Goal: Entertainment & Leisure: Browse casually

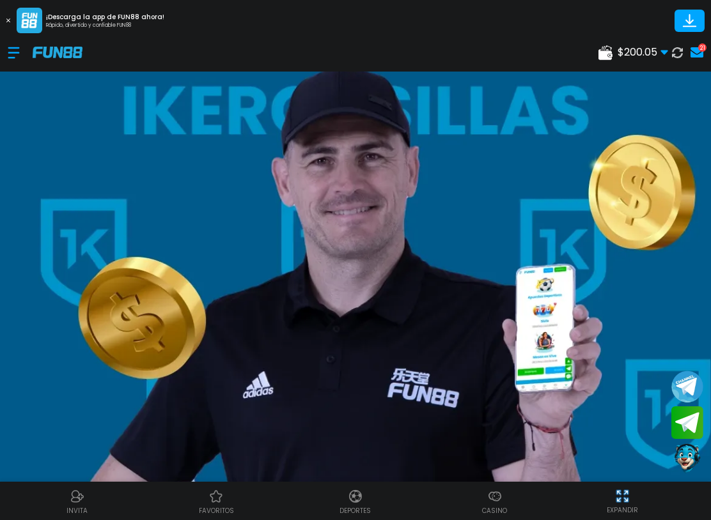
click at [15, 44] on div at bounding box center [20, 53] width 25 height 38
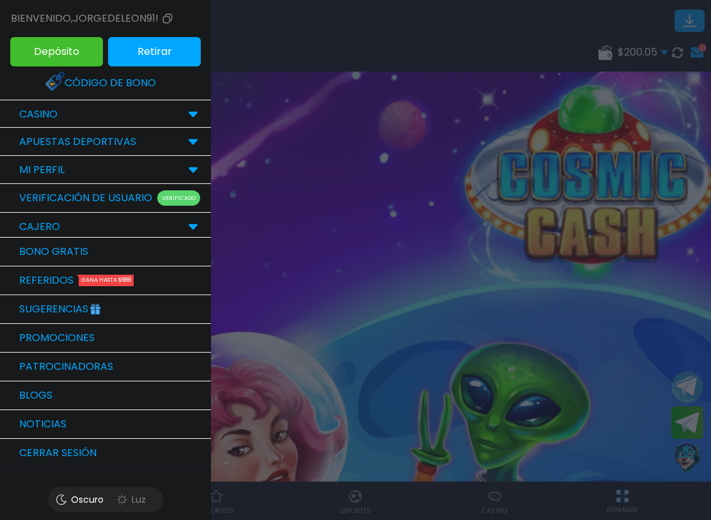
click at [19, 114] on div "CASINO" at bounding box center [38, 114] width 51 height 15
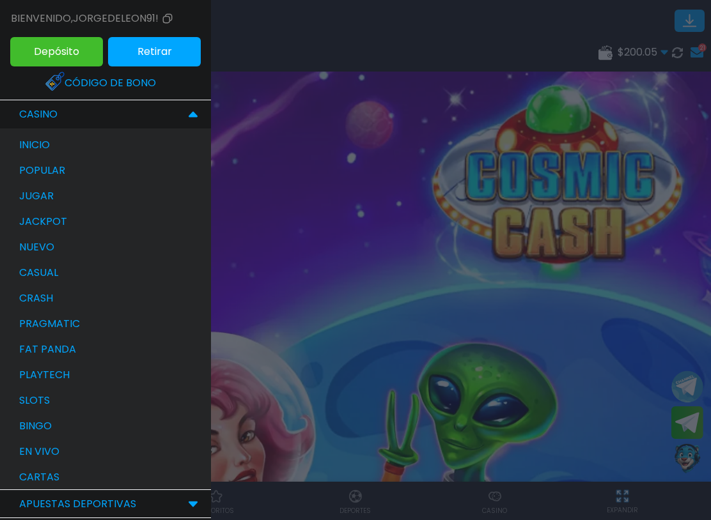
click at [30, 424] on p "bingo" at bounding box center [35, 426] width 33 height 15
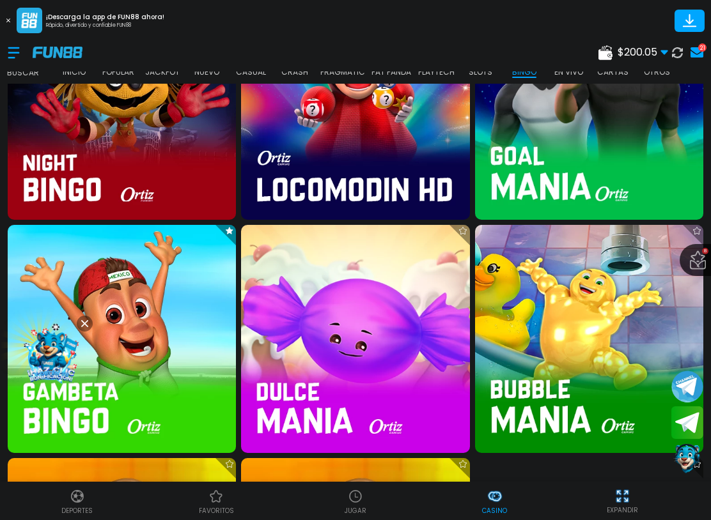
scroll to position [2476, 0]
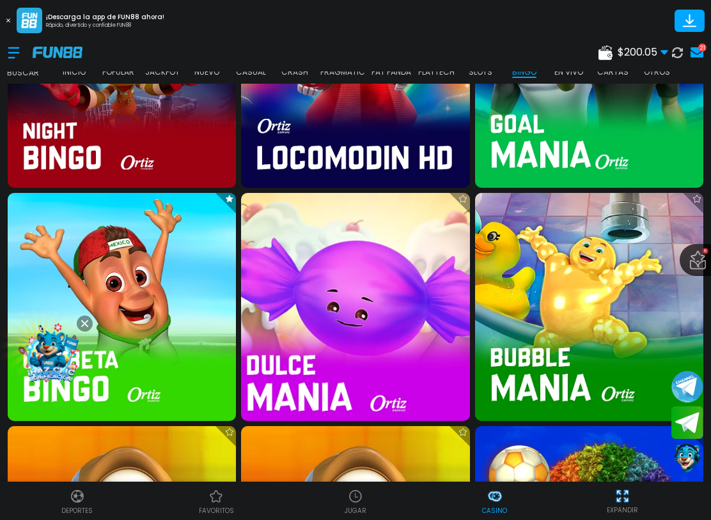
click at [401, 309] on img at bounding box center [354, 306] width 251 height 251
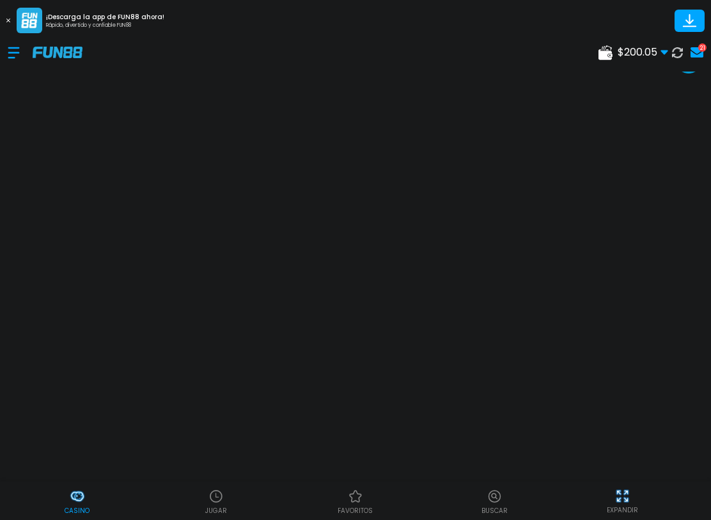
click at [23, 49] on div at bounding box center [20, 53] width 25 height 38
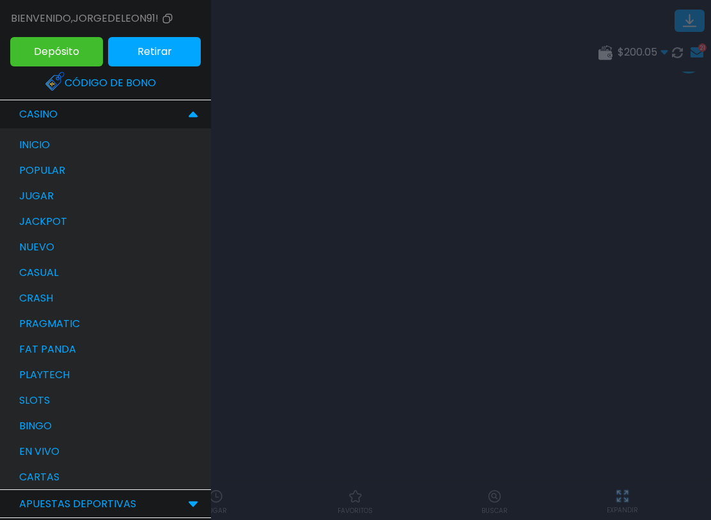
click at [29, 433] on p "bingo" at bounding box center [35, 426] width 33 height 15
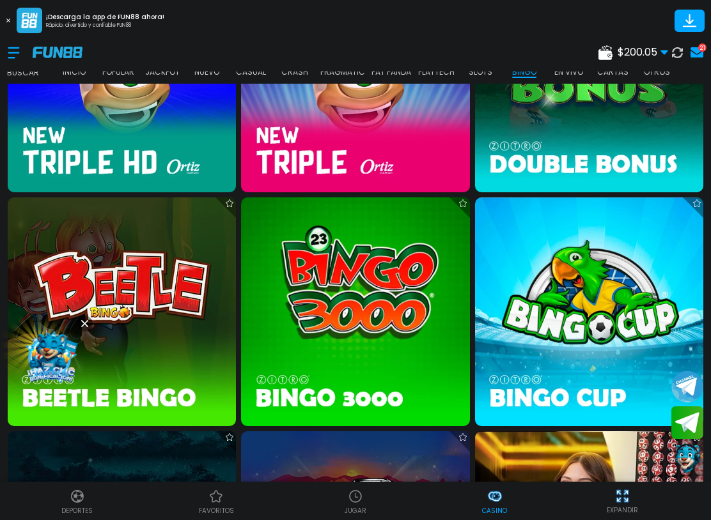
scroll to position [1304, 0]
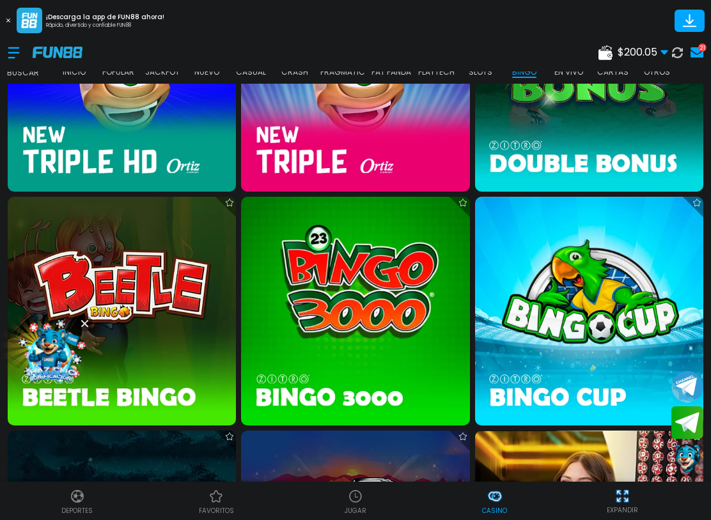
click at [98, 147] on img at bounding box center [122, 78] width 228 height 228
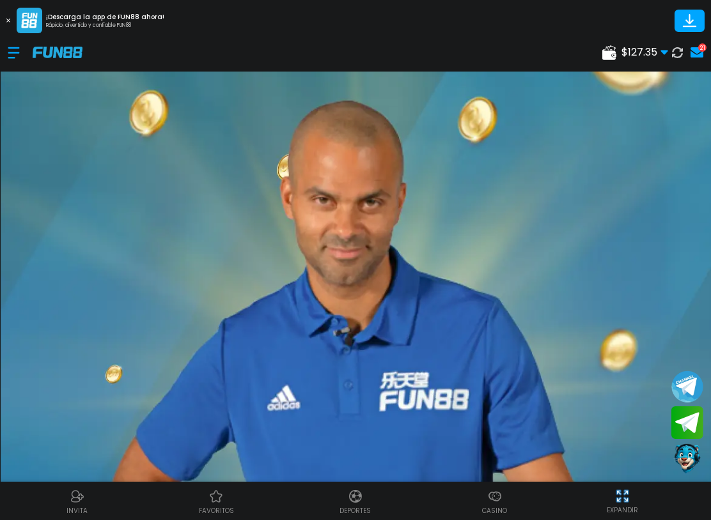
click at [22, 40] on div at bounding box center [20, 53] width 25 height 38
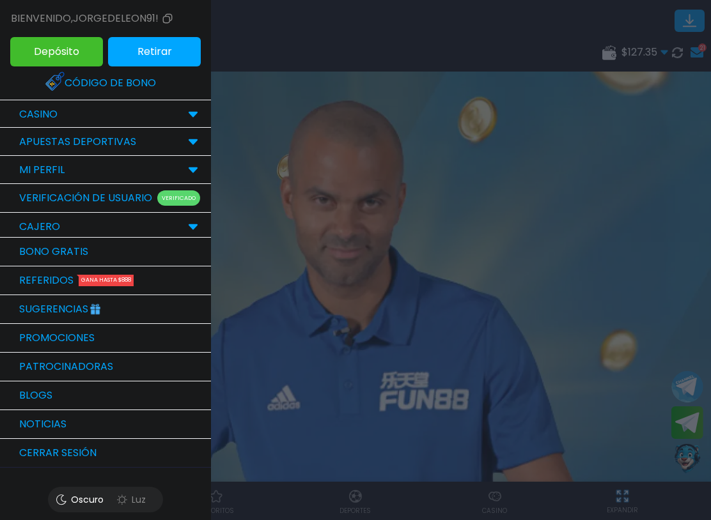
click at [113, 105] on div "CASINO" at bounding box center [105, 114] width 211 height 28
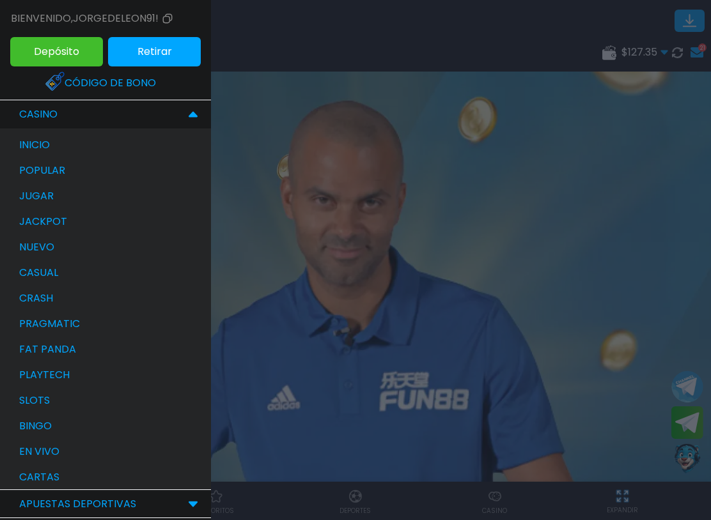
click at [81, 433] on div "bingo" at bounding box center [112, 426] width 198 height 26
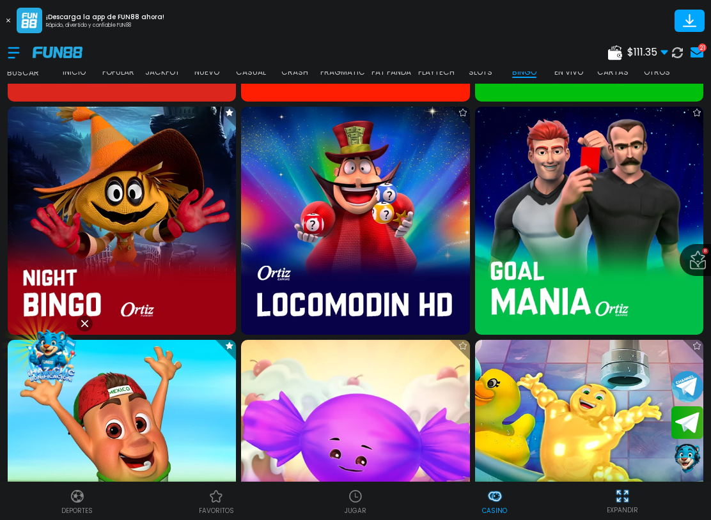
scroll to position [2330, 0]
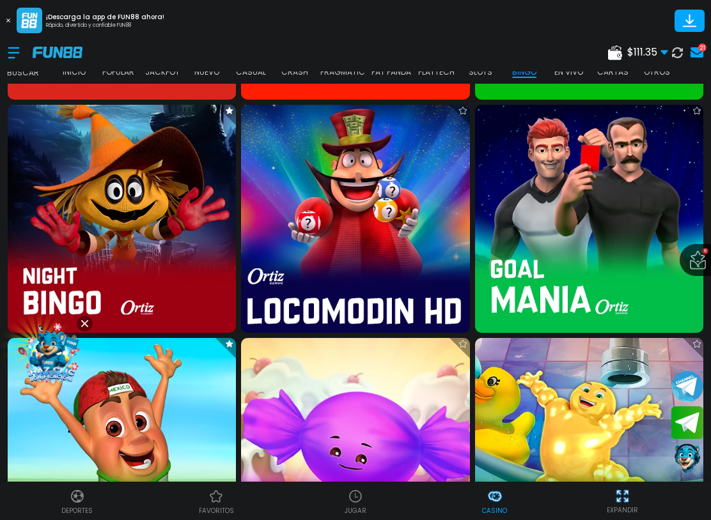
click at [398, 220] on img at bounding box center [354, 218] width 251 height 251
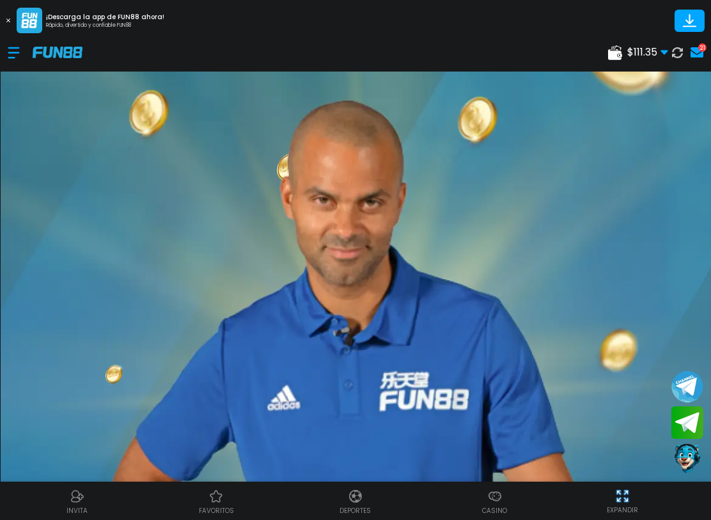
click at [15, 53] on div at bounding box center [20, 53] width 25 height 38
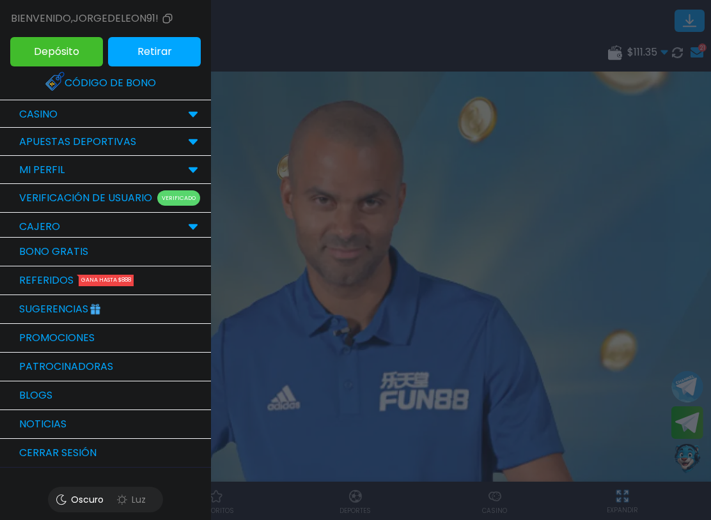
click at [95, 111] on div "CASINO" at bounding box center [105, 114] width 211 height 28
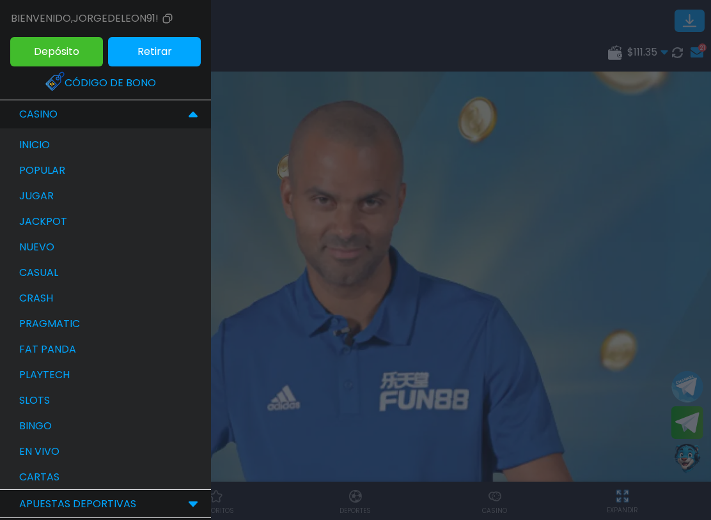
click at [61, 426] on div "bingo" at bounding box center [112, 426] width 198 height 26
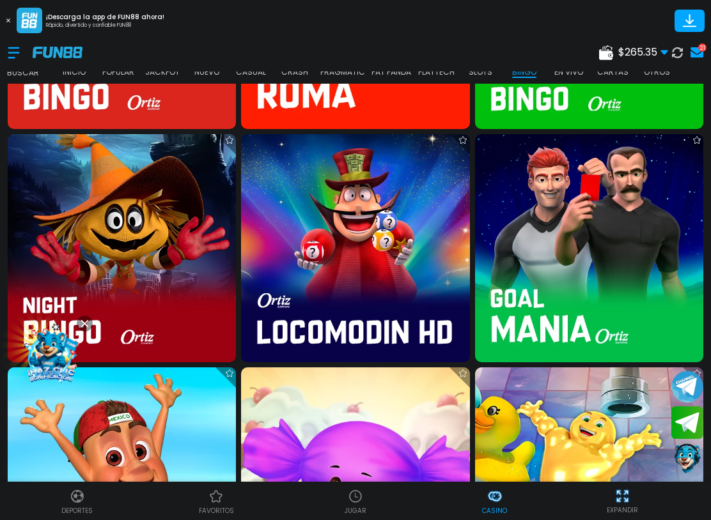
scroll to position [2304, 0]
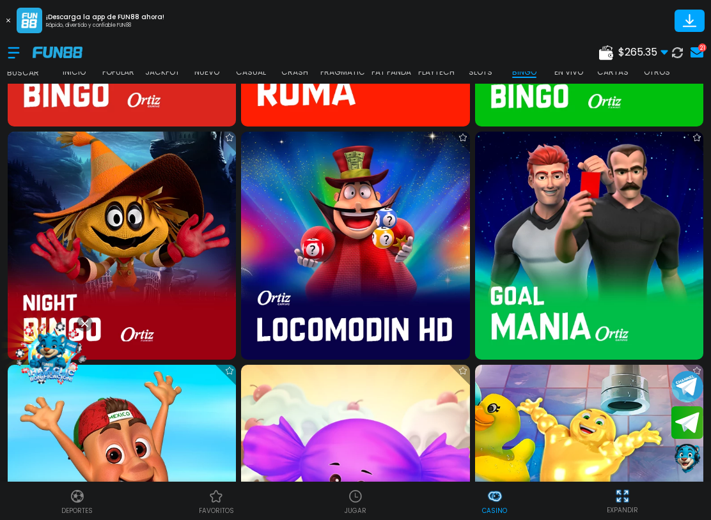
click at [387, 247] on img at bounding box center [355, 246] width 228 height 228
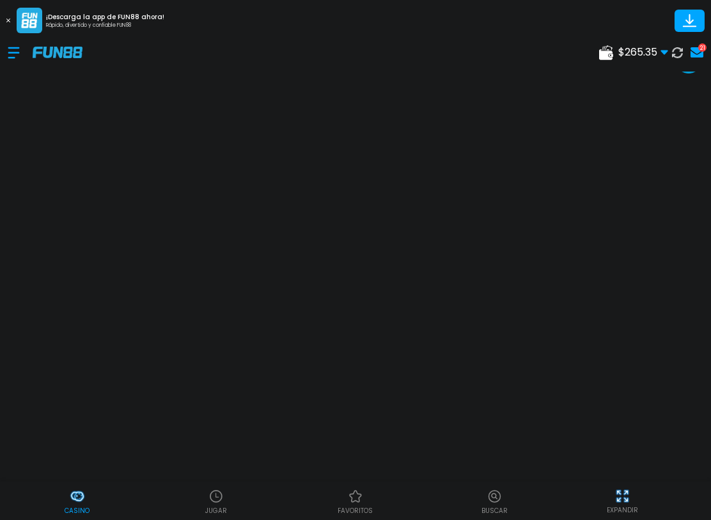
click at [661, 482] on div "Casino JUGAR favoritos Buscar EXPANDIR" at bounding box center [355, 501] width 711 height 38
click at [665, 483] on div "Casino JUGAR favoritos Buscar EXPANDIR" at bounding box center [355, 501] width 711 height 38
click at [663, 482] on div "Casino JUGAR favoritos Buscar EXPANDIR" at bounding box center [355, 501] width 711 height 38
click at [659, 482] on div "Casino JUGAR favoritos Buscar EXPANDIR" at bounding box center [355, 501] width 711 height 38
click at [659, 484] on div "Casino JUGAR favoritos Buscar EXPANDIR" at bounding box center [355, 501] width 711 height 38
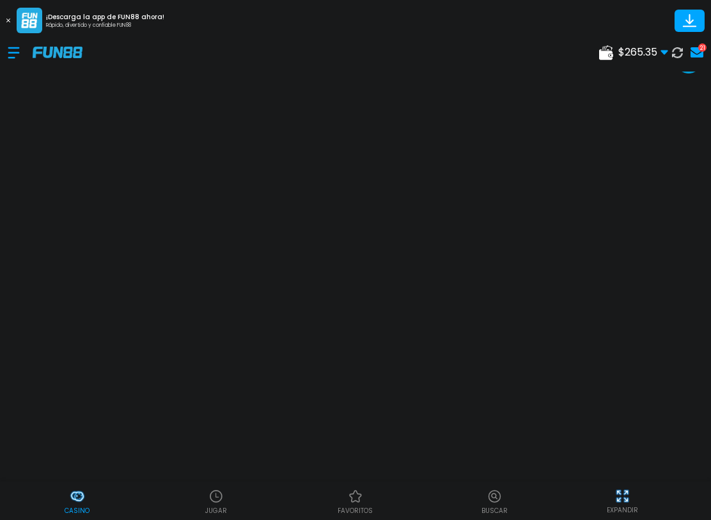
click at [659, 482] on div "Casino JUGAR favoritos Buscar EXPANDIR" at bounding box center [355, 501] width 711 height 38
click at [661, 484] on div "Casino JUGAR favoritos Buscar EXPANDIR" at bounding box center [355, 501] width 711 height 38
click at [663, 482] on div "Casino JUGAR favoritos Buscar EXPANDIR" at bounding box center [355, 501] width 711 height 38
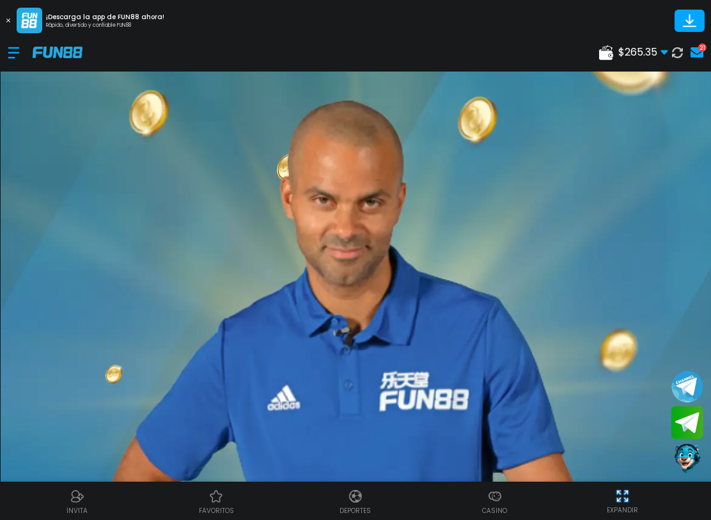
click at [17, 61] on div at bounding box center [20, 53] width 25 height 38
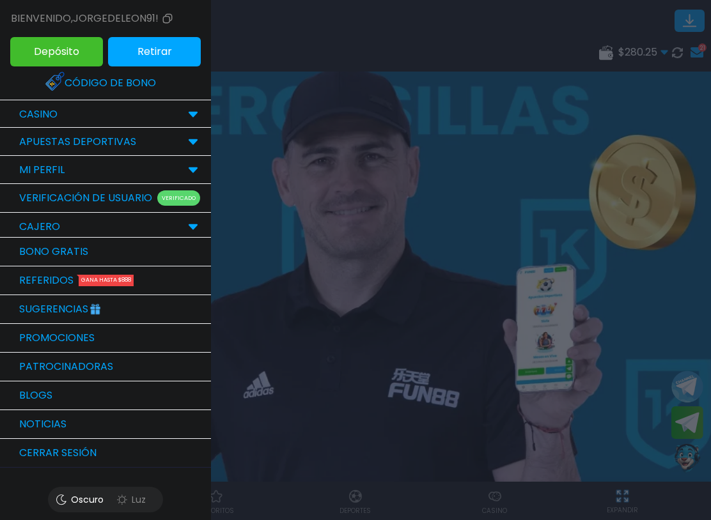
click at [130, 112] on div "CASINO" at bounding box center [105, 114] width 211 height 28
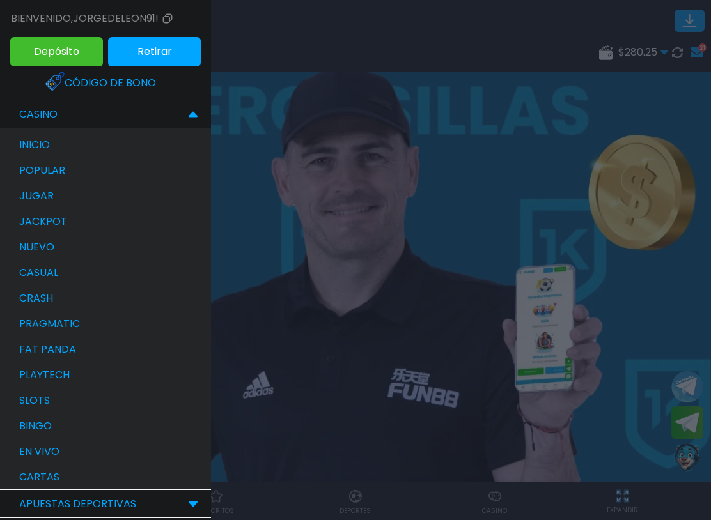
click at [102, 427] on div "bingo" at bounding box center [112, 426] width 198 height 26
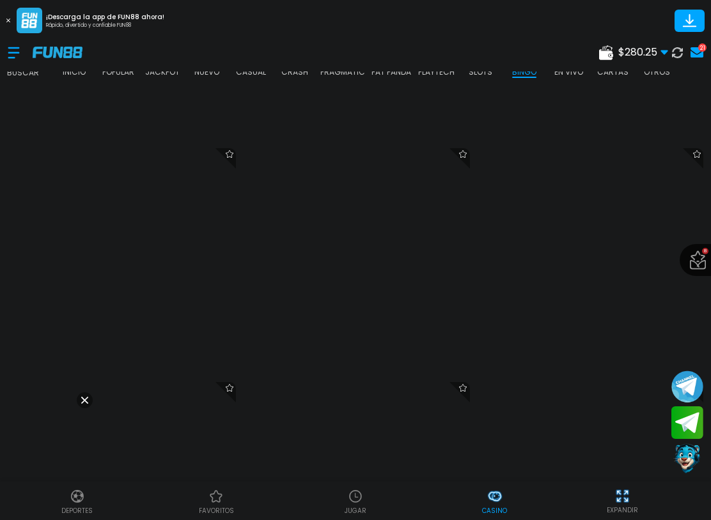
scroll to position [2801, 0]
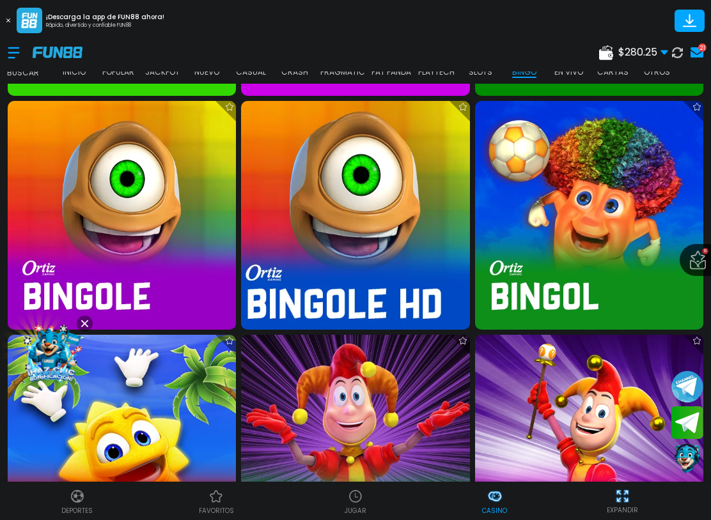
click at [400, 236] on img at bounding box center [354, 215] width 251 height 251
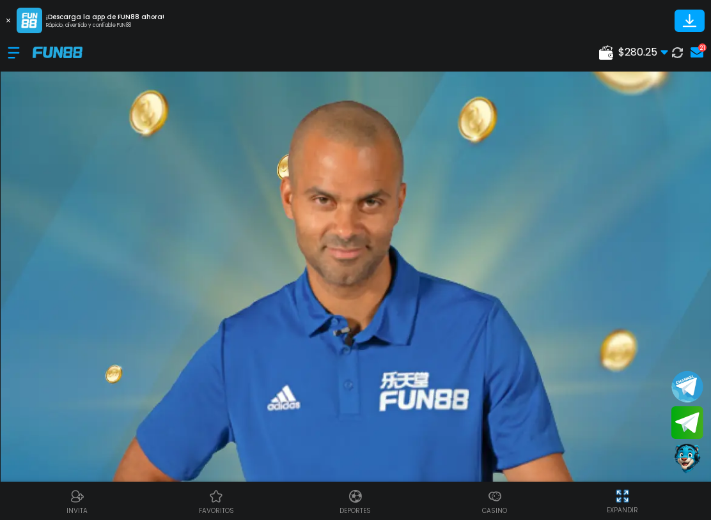
click at [17, 61] on div at bounding box center [20, 53] width 25 height 38
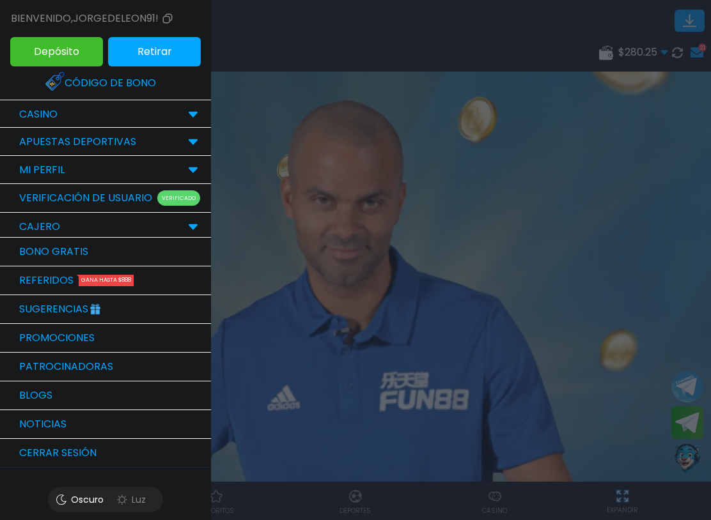
click at [29, 107] on p "CASINO" at bounding box center [38, 114] width 38 height 15
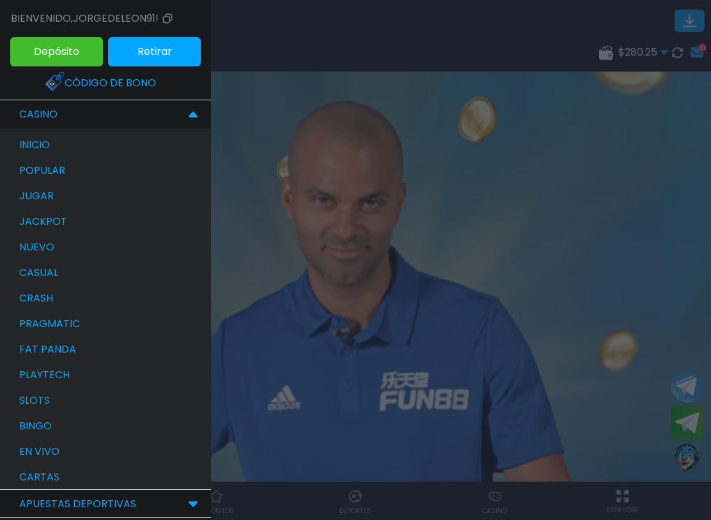
click at [19, 422] on p "bingo" at bounding box center [35, 426] width 33 height 15
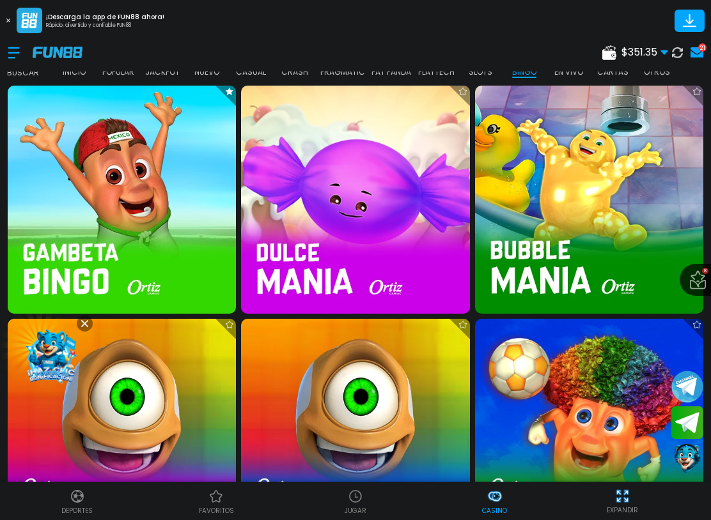
scroll to position [2578, 0]
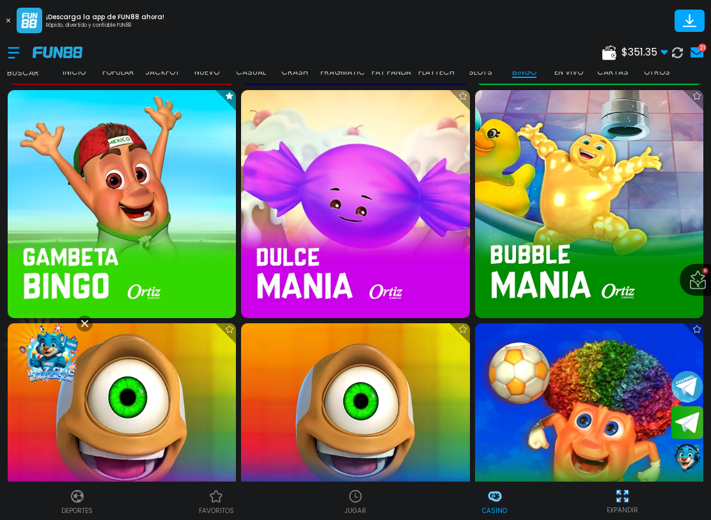
click at [132, 396] on img at bounding box center [121, 437] width 251 height 251
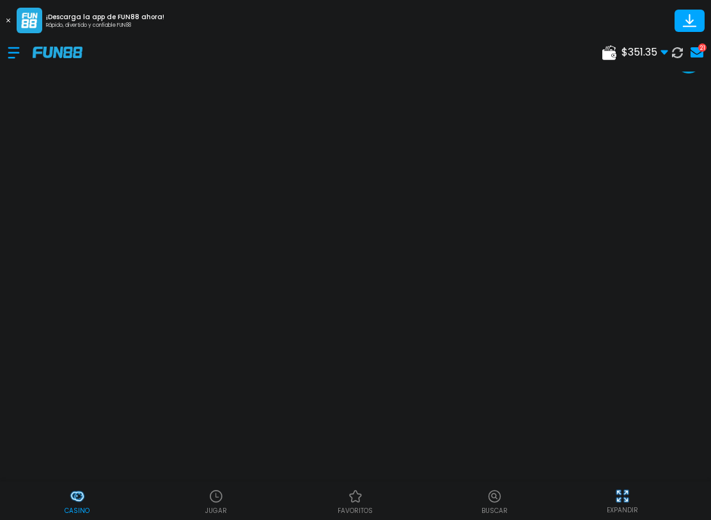
click at [12, 55] on div at bounding box center [20, 53] width 25 height 38
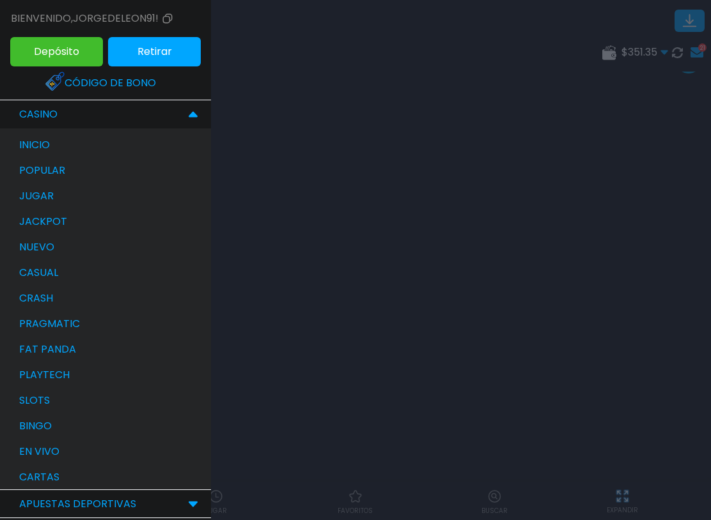
click at [21, 143] on p "inicio" at bounding box center [34, 144] width 31 height 15
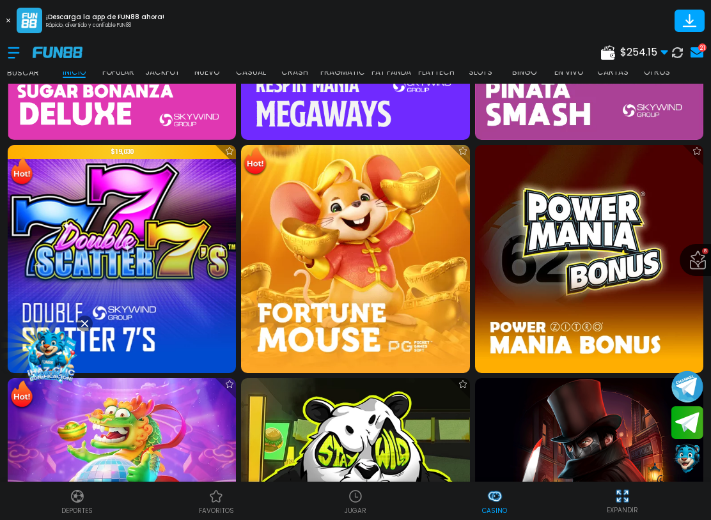
scroll to position [2982, 0]
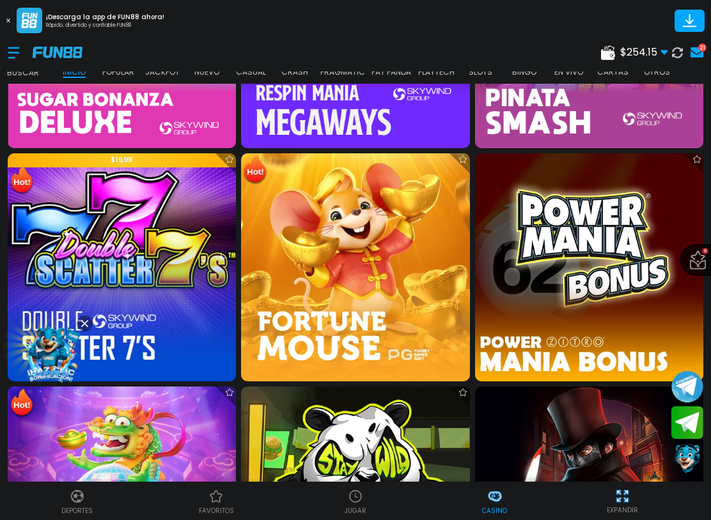
click at [569, 274] on img at bounding box center [588, 267] width 251 height 251
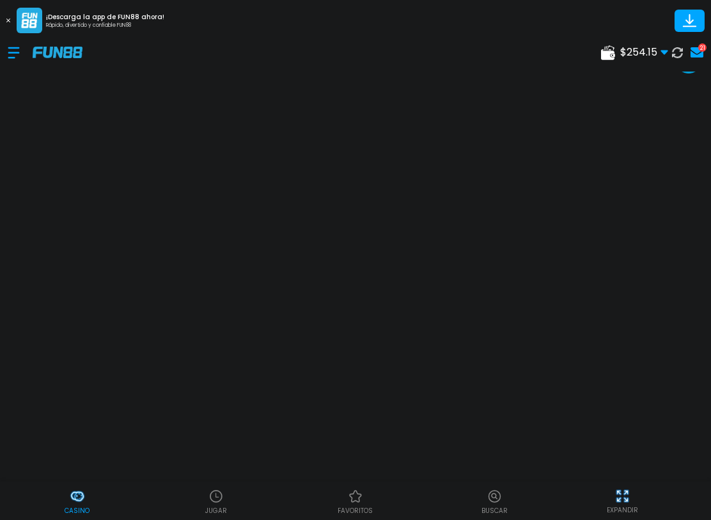
click at [674, 54] on use at bounding box center [677, 52] width 11 height 11
click at [18, 54] on div at bounding box center [20, 53] width 25 height 38
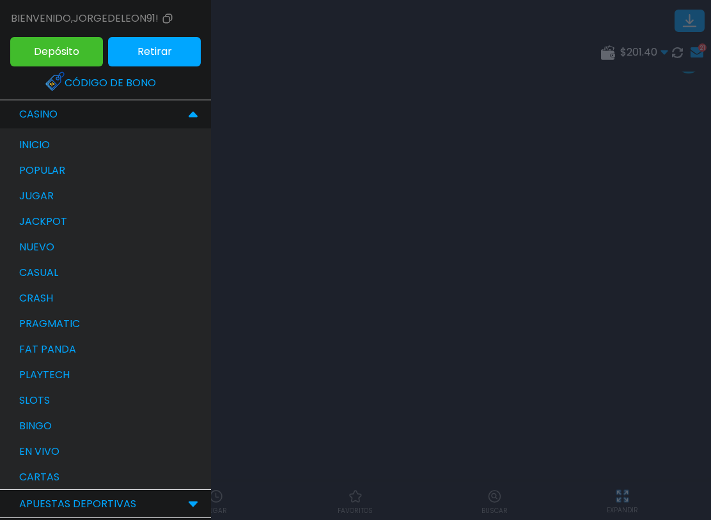
click at [27, 119] on p "CASINO" at bounding box center [38, 114] width 38 height 15
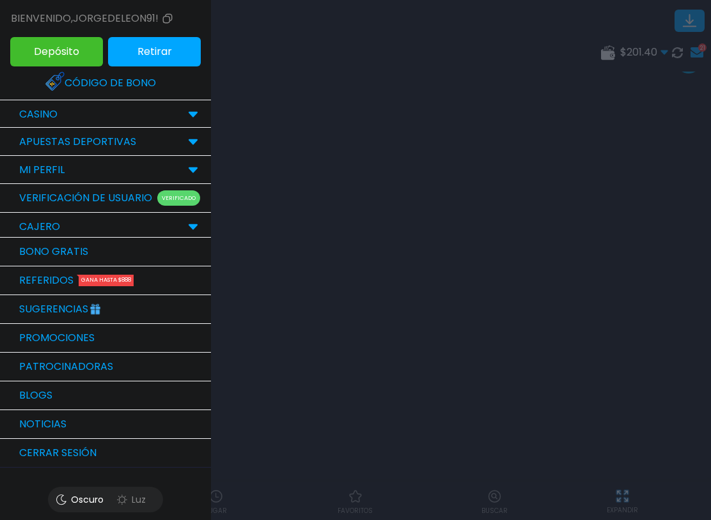
click at [22, 107] on p "CASINO" at bounding box center [38, 114] width 38 height 15
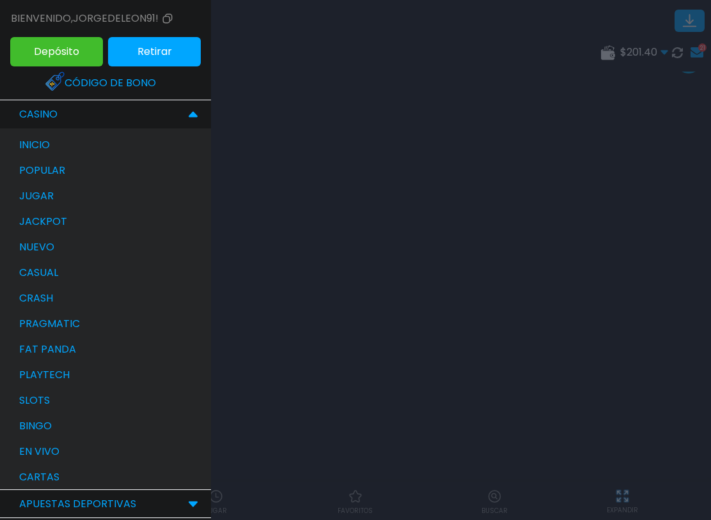
click at [22, 141] on p "inicio" at bounding box center [34, 144] width 31 height 15
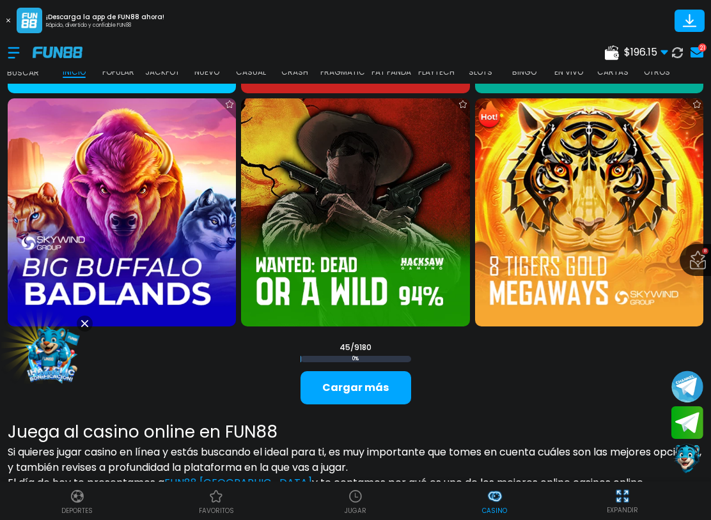
scroll to position [3739, 0]
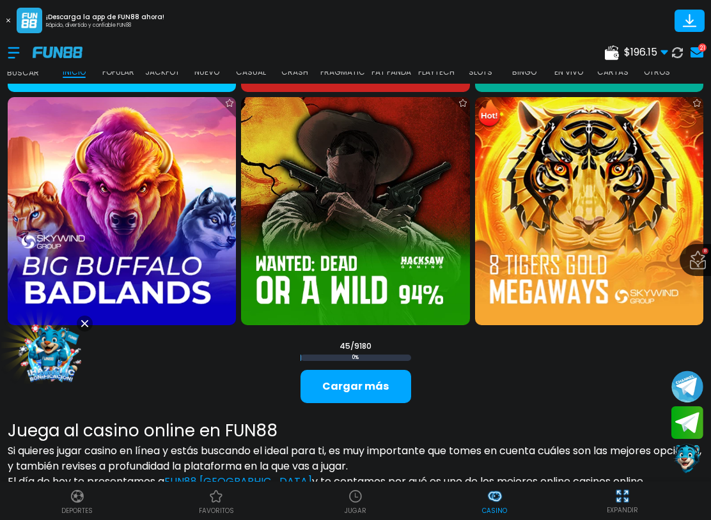
click at [399, 383] on button "Cargar más" at bounding box center [355, 386] width 111 height 33
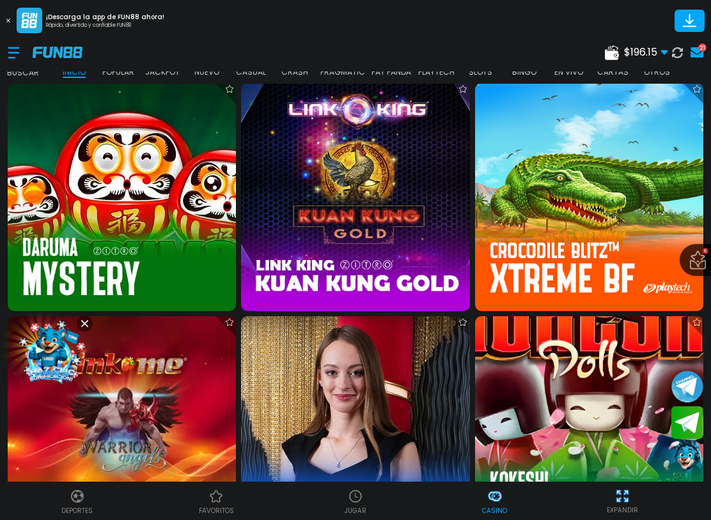
scroll to position [6562, 0]
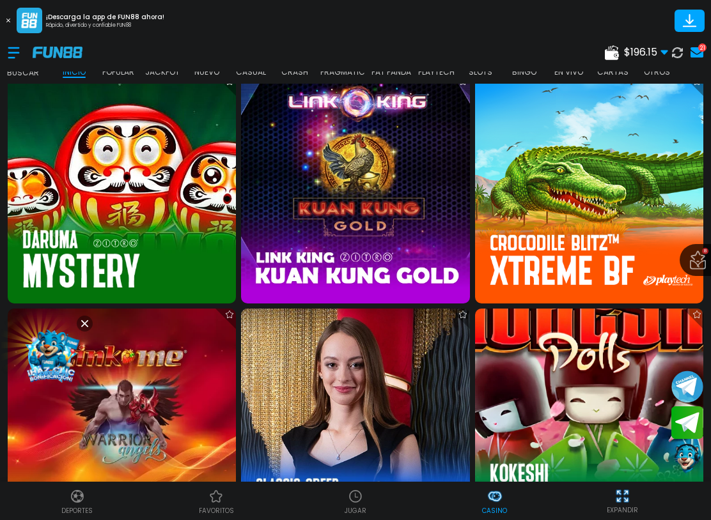
click at [385, 204] on img at bounding box center [355, 189] width 228 height 228
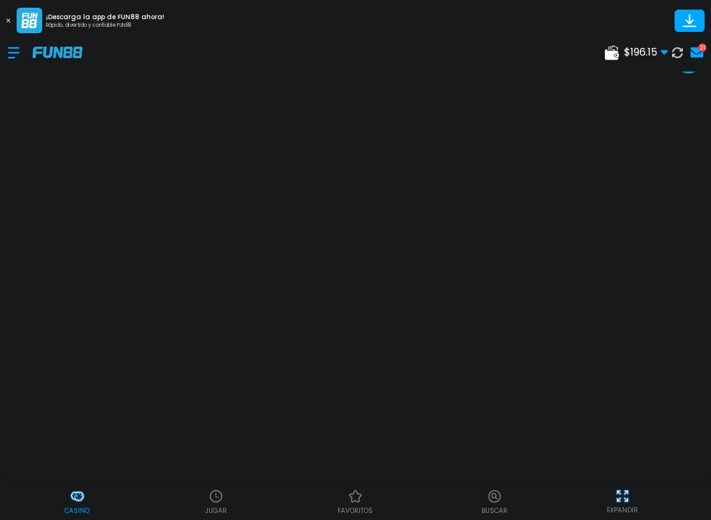
click at [623, 504] on img at bounding box center [622, 496] width 16 height 16
